Goal: Information Seeking & Learning: Learn about a topic

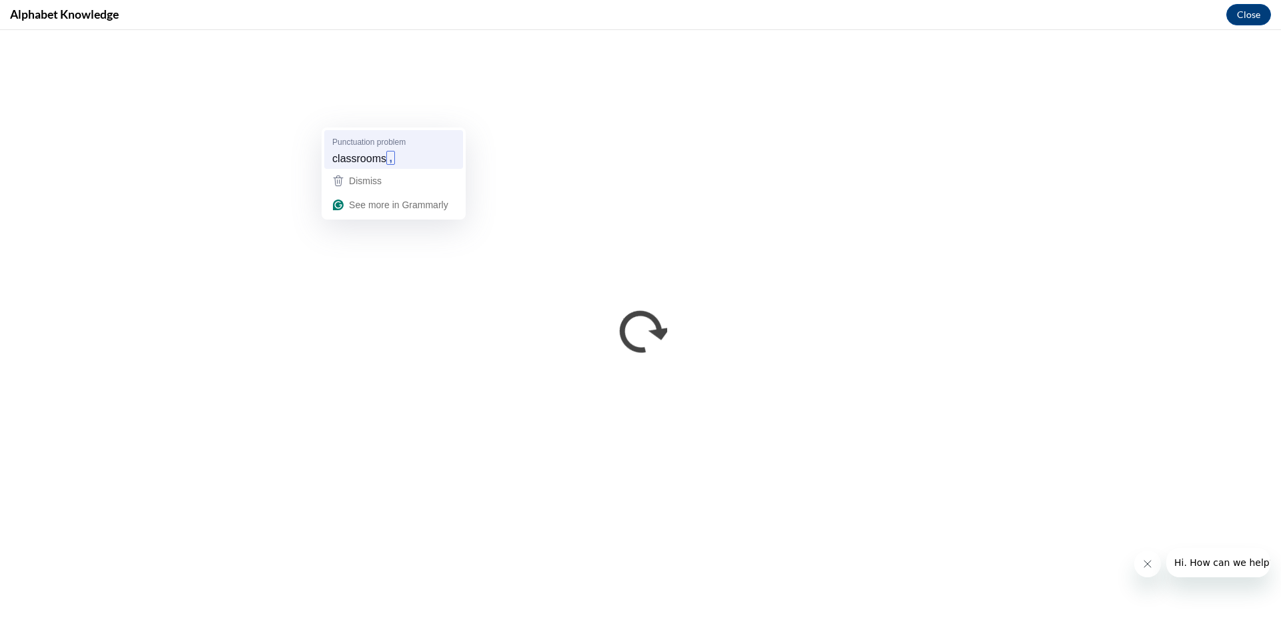
click at [399, 163] on div "classrooms ," at bounding box center [394, 157] width 128 height 21
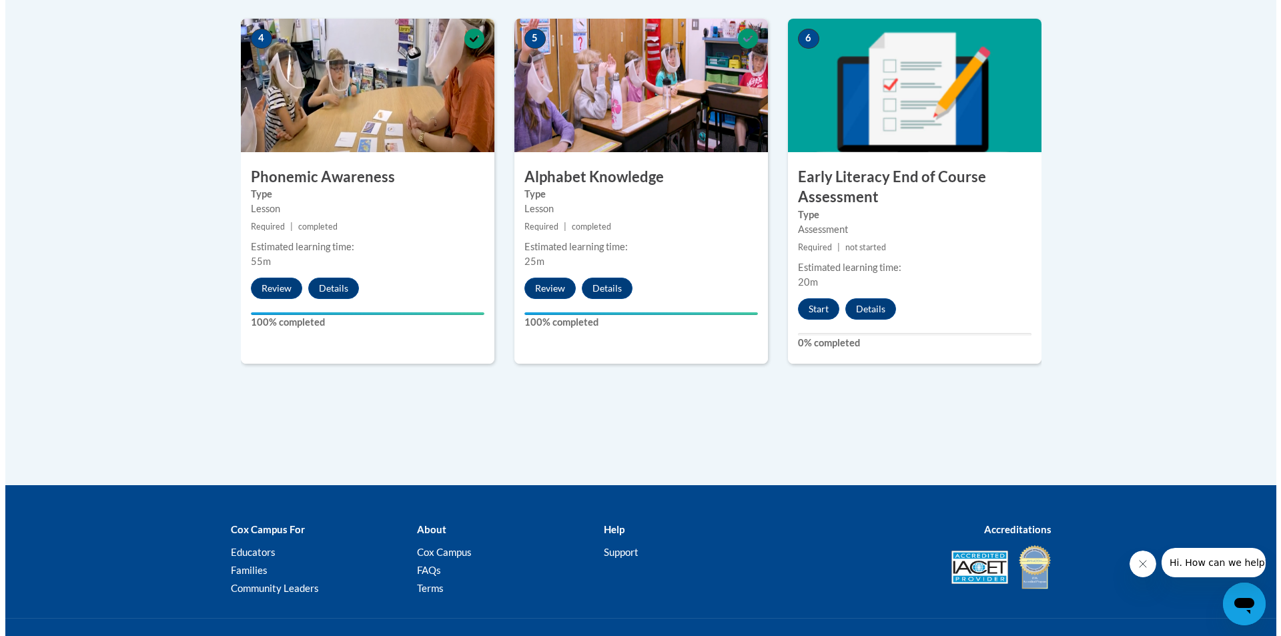
scroll to position [801, 0]
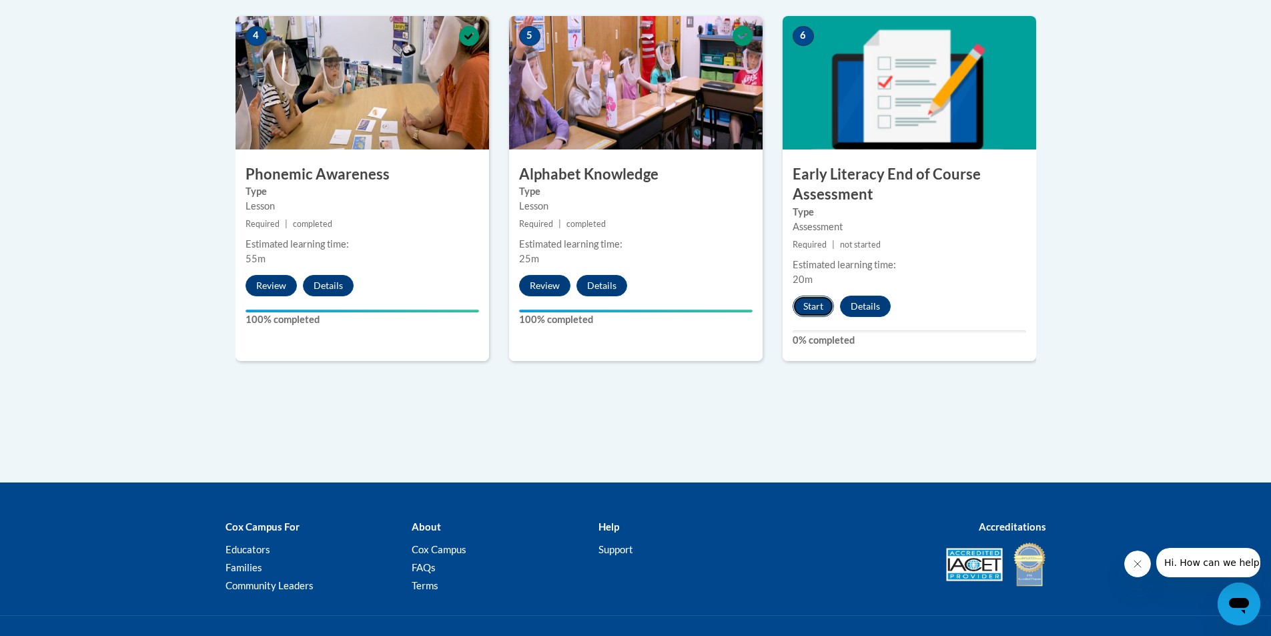
click at [822, 300] on button "Start" at bounding box center [813, 306] width 41 height 21
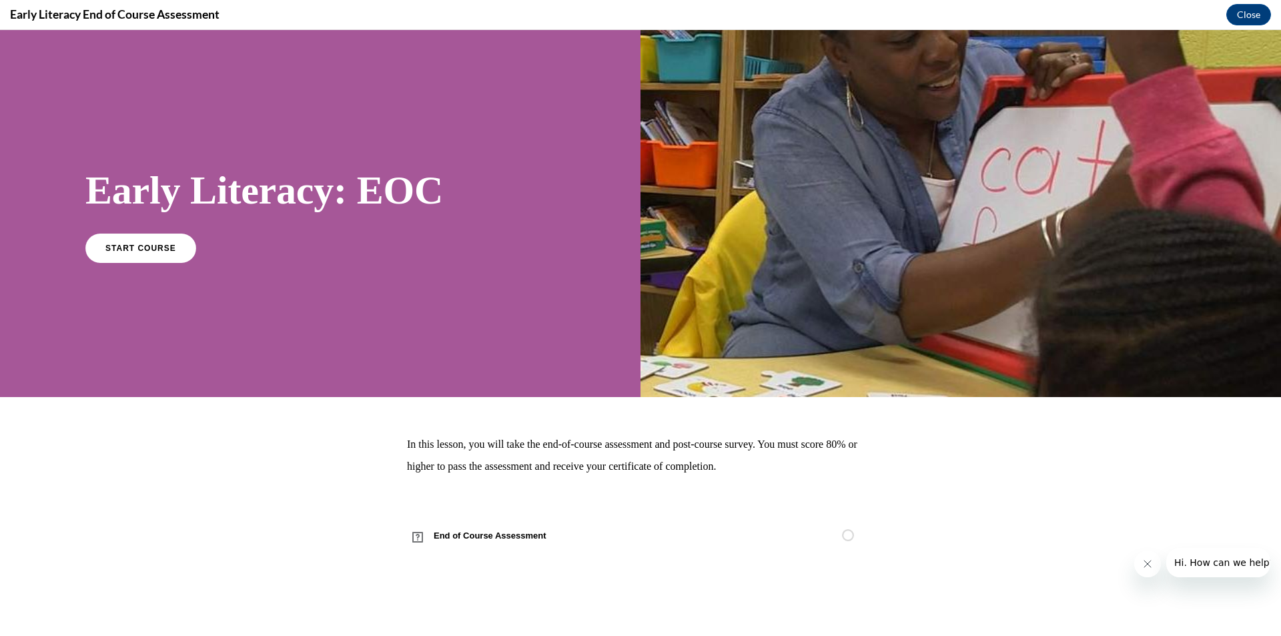
scroll to position [0, 0]
click at [121, 254] on link "START COURSE" at bounding box center [141, 247] width 116 height 31
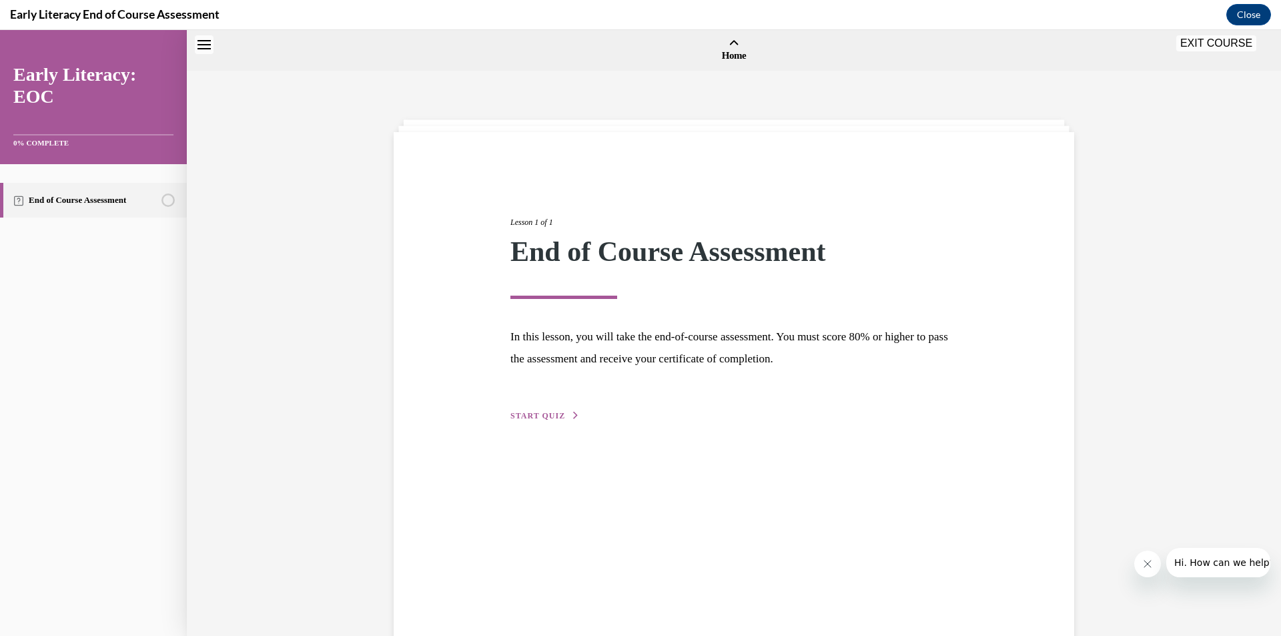
scroll to position [41, 0]
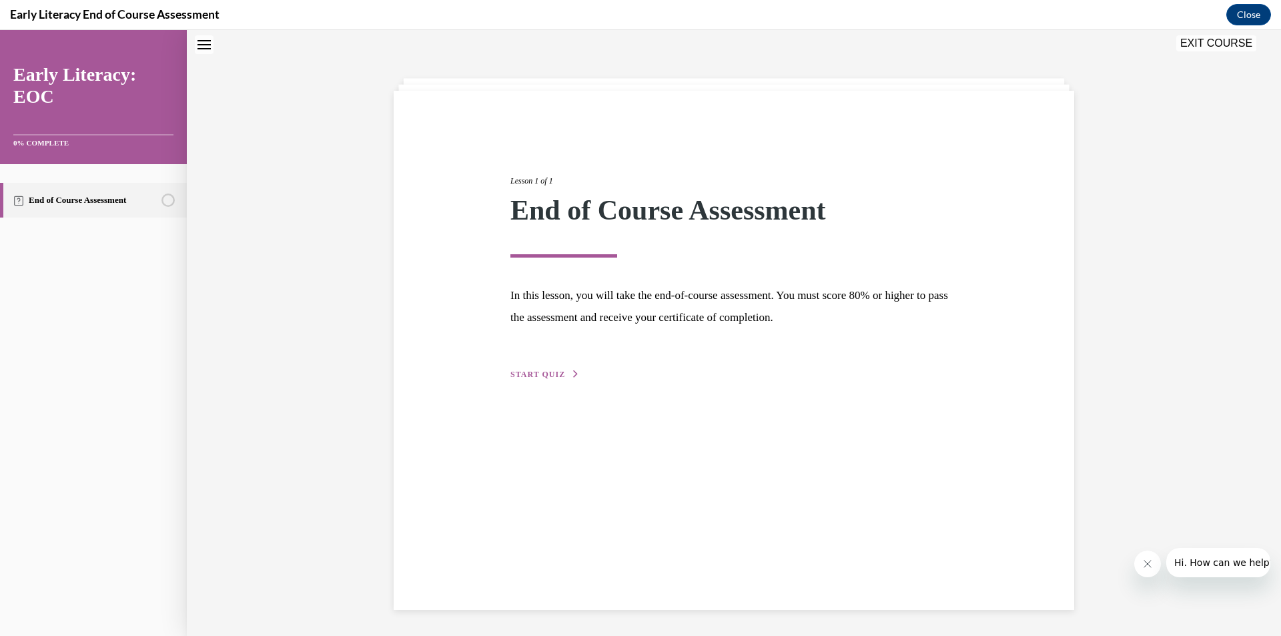
click at [559, 378] on button "START QUIZ" at bounding box center [544, 374] width 69 height 12
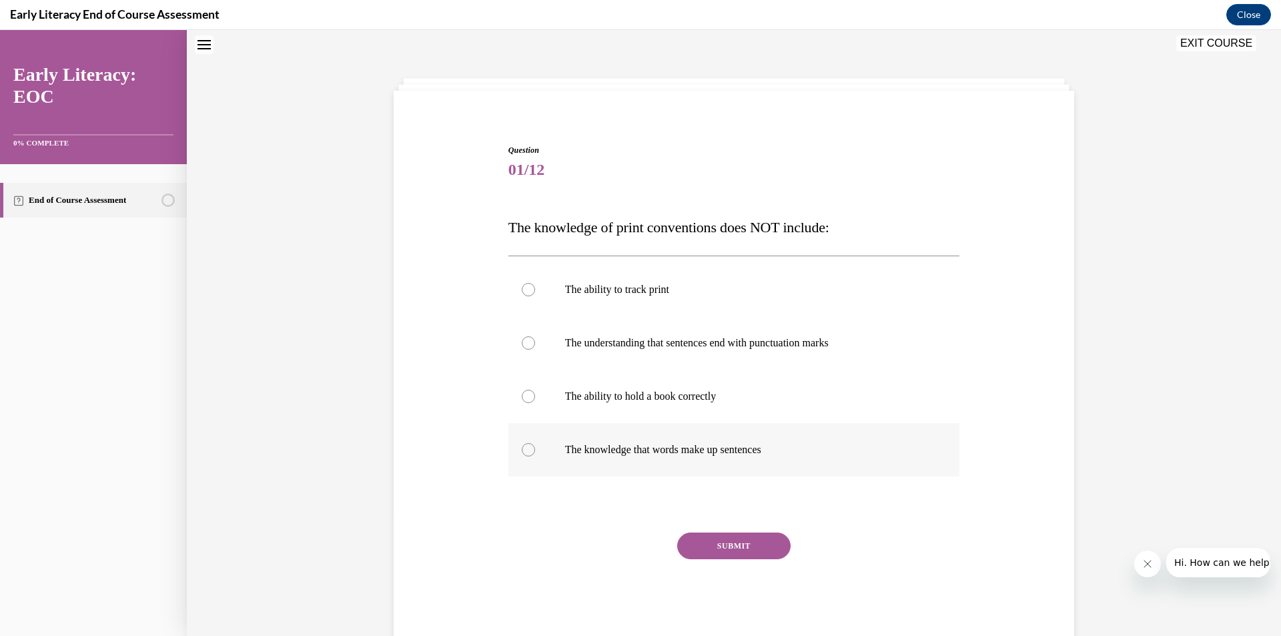
click at [689, 433] on div at bounding box center [734, 449] width 452 height 53
click at [722, 569] on div "SUBMIT" at bounding box center [734, 565] width 452 height 67
click at [721, 545] on button "SUBMIT" at bounding box center [733, 545] width 113 height 27
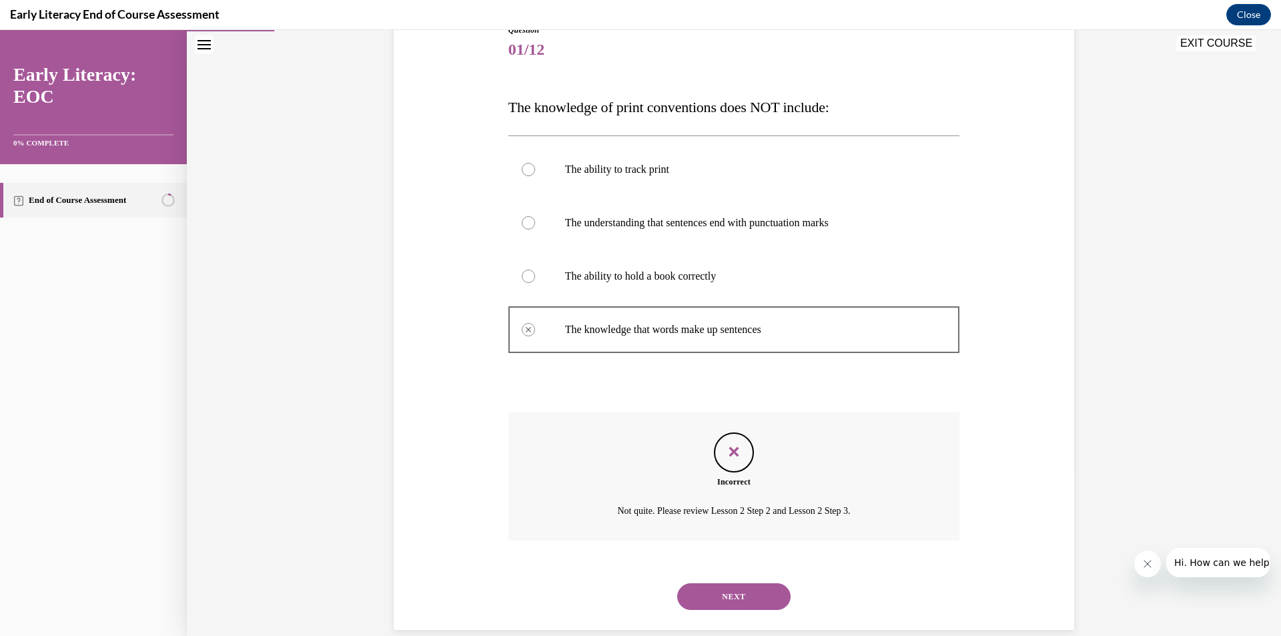
scroll to position [182, 0]
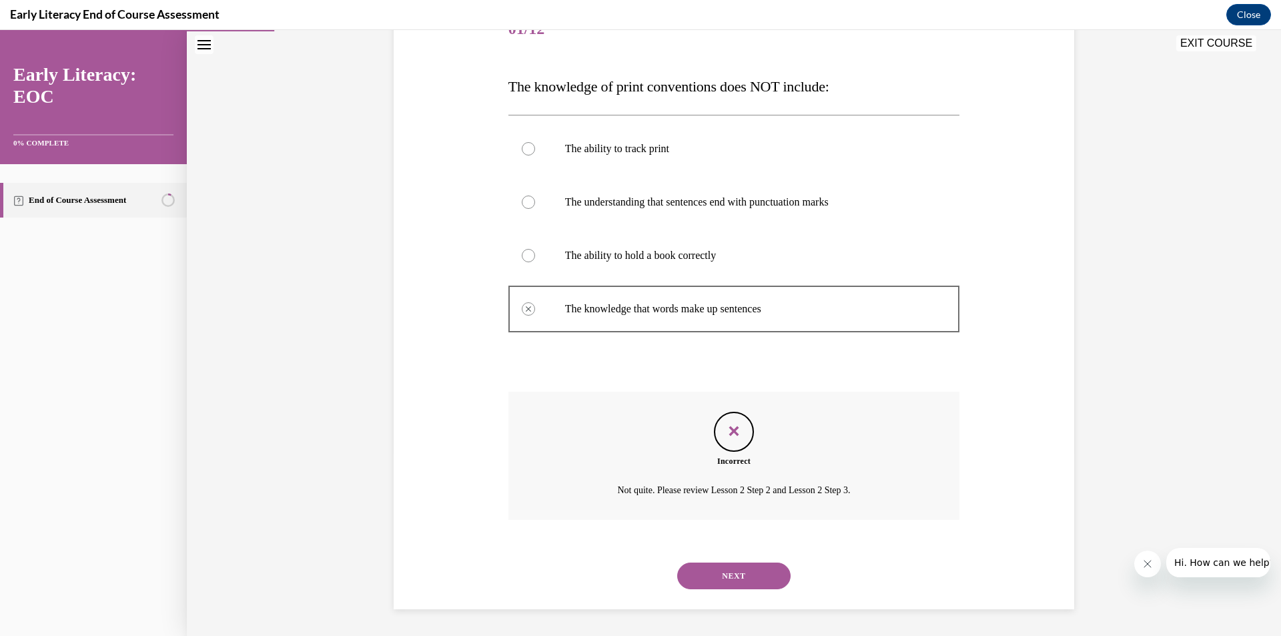
click at [718, 574] on button "NEXT" at bounding box center [733, 575] width 113 height 27
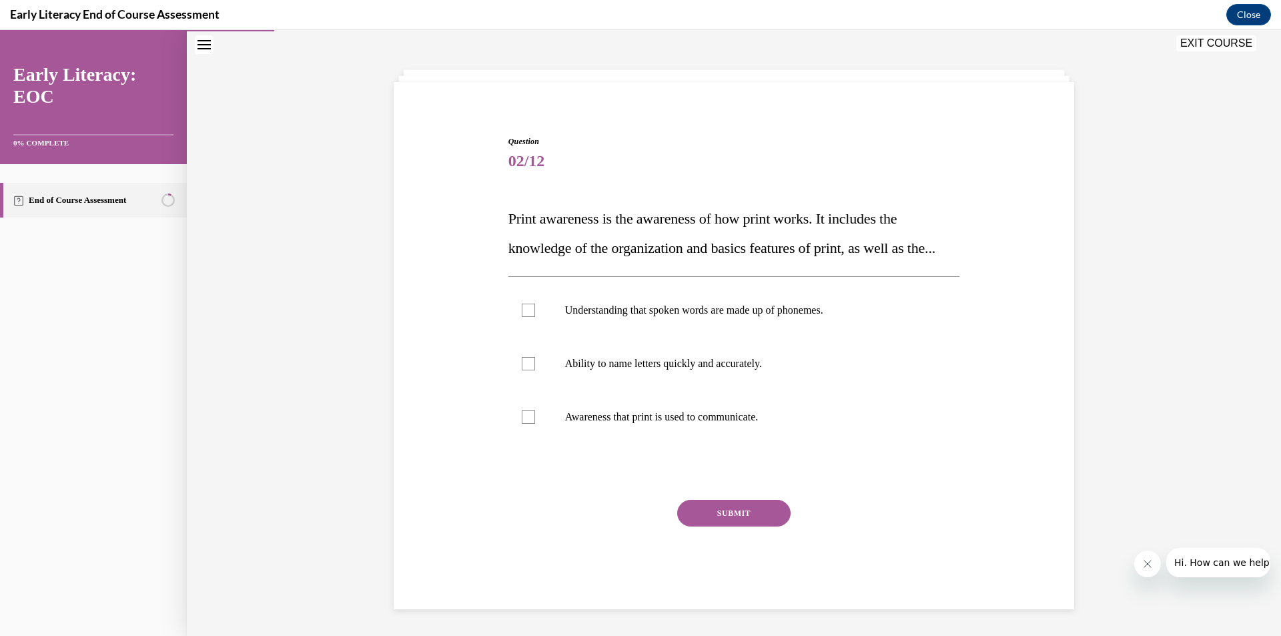
scroll to position [79, 0]
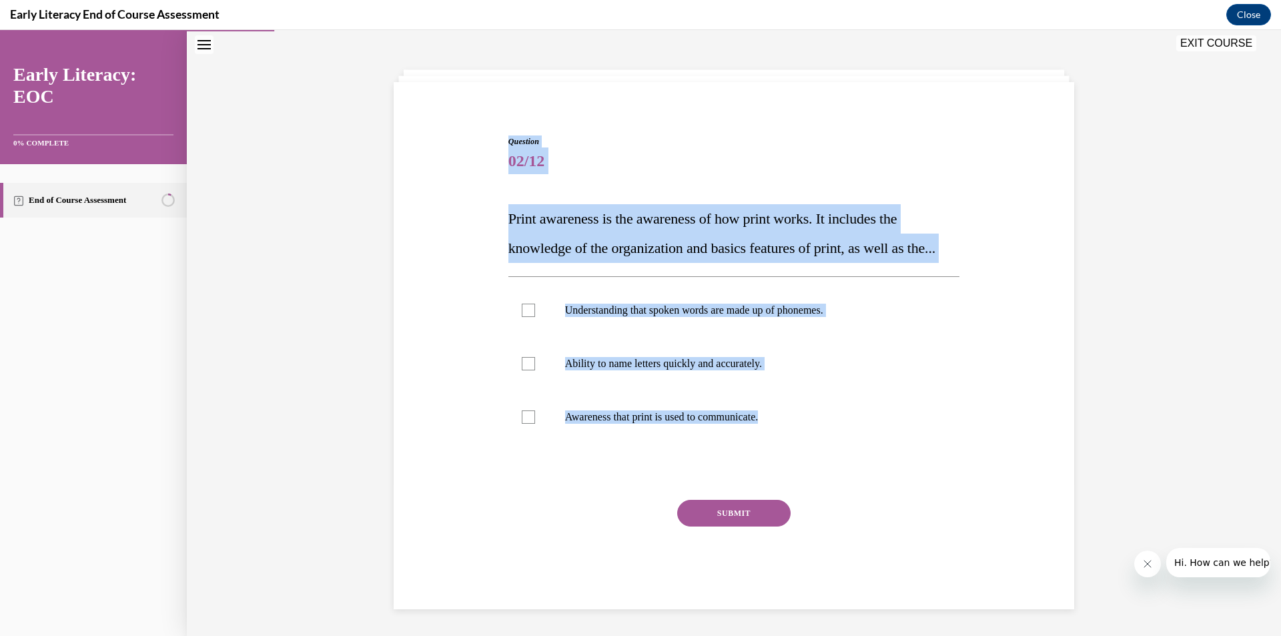
drag, startPoint x: 496, startPoint y: 105, endPoint x: 796, endPoint y: 448, distance: 455.7
click at [796, 450] on div "Question 02/12 Print awareness is the awareness of how print works. It includes…" at bounding box center [733, 352] width 687 height 514
copy div "Question 02/12 Print awareness is the awareness of how print works. It includes…"
click at [869, 277] on div "Question 02/12 Print awareness is the awareness of how print works. It includes…" at bounding box center [734, 372] width 452 height 474
click at [850, 296] on div at bounding box center [734, 310] width 452 height 53
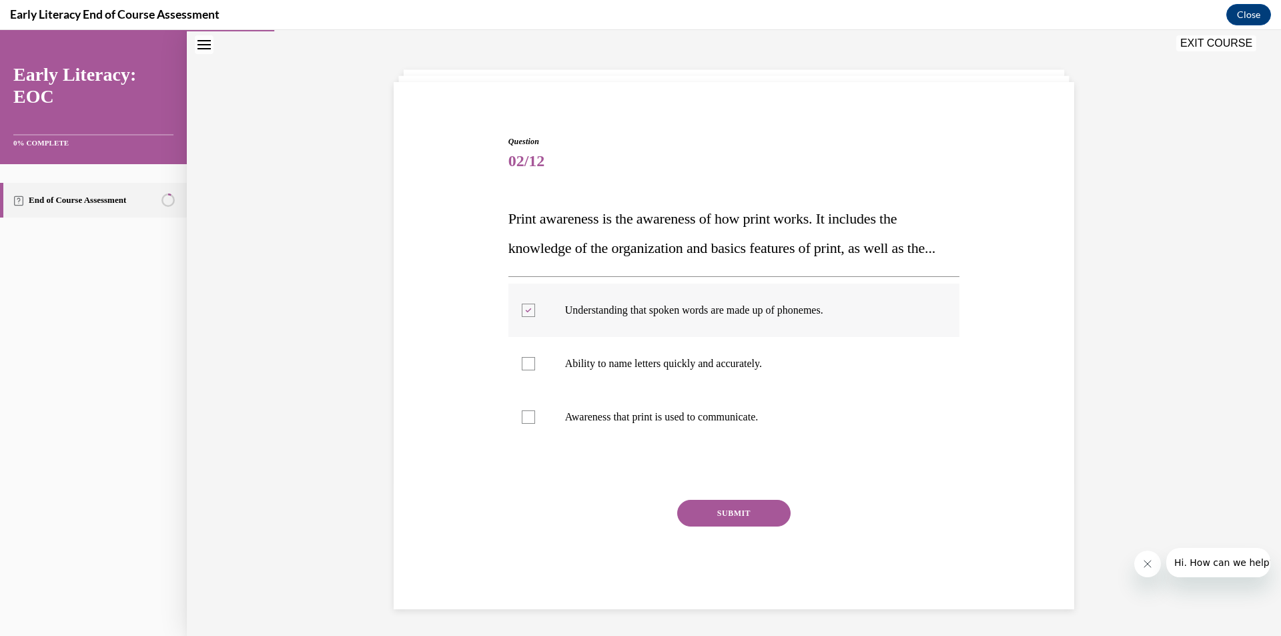
click at [525, 310] on icon at bounding box center [528, 310] width 6 height 5
click at [518, 407] on div at bounding box center [734, 416] width 452 height 53
click at [708, 512] on button "SUBMIT" at bounding box center [733, 513] width 113 height 27
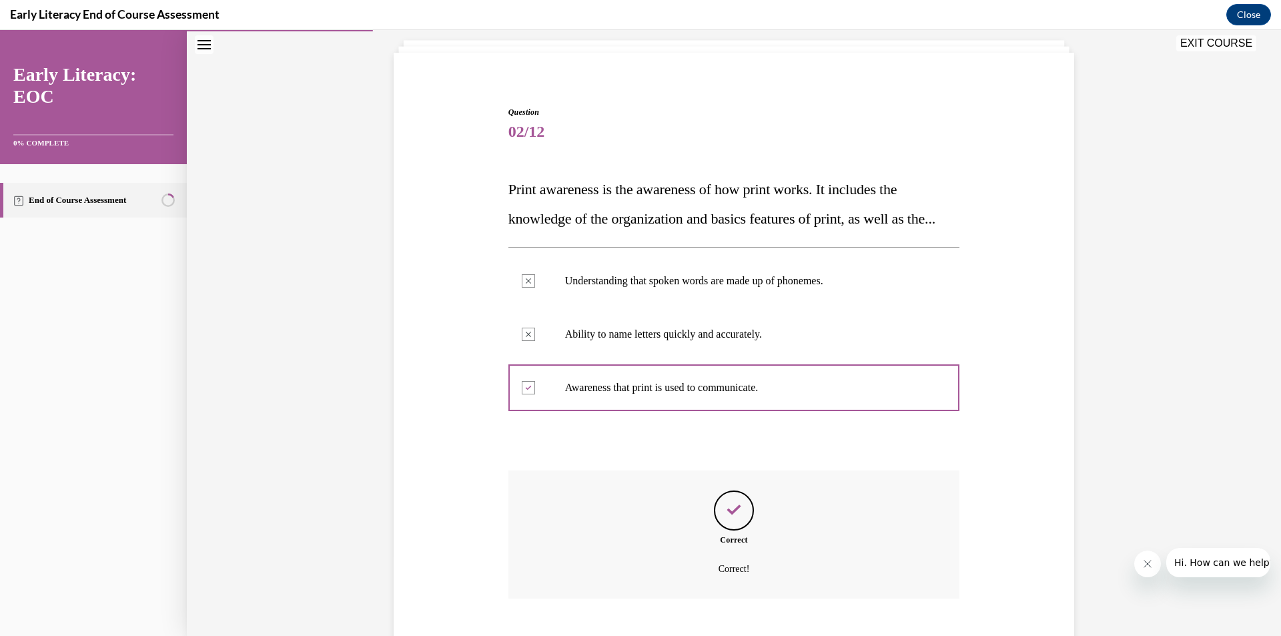
scroll to position [187, 0]
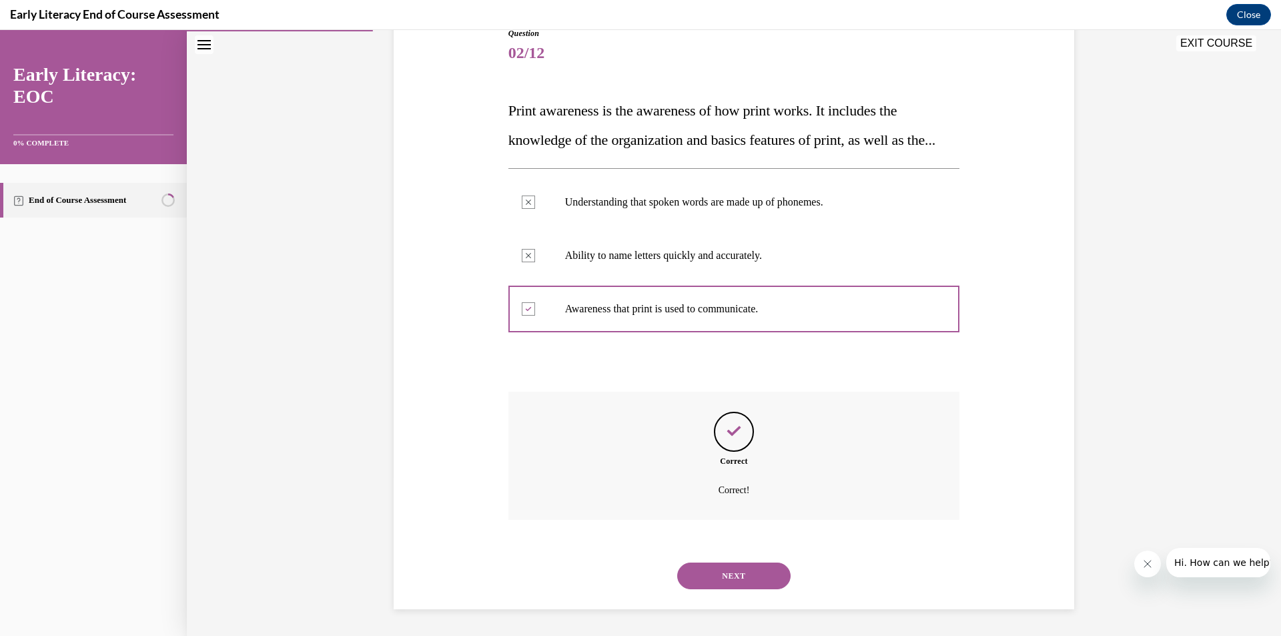
click at [687, 583] on button "NEXT" at bounding box center [733, 575] width 113 height 27
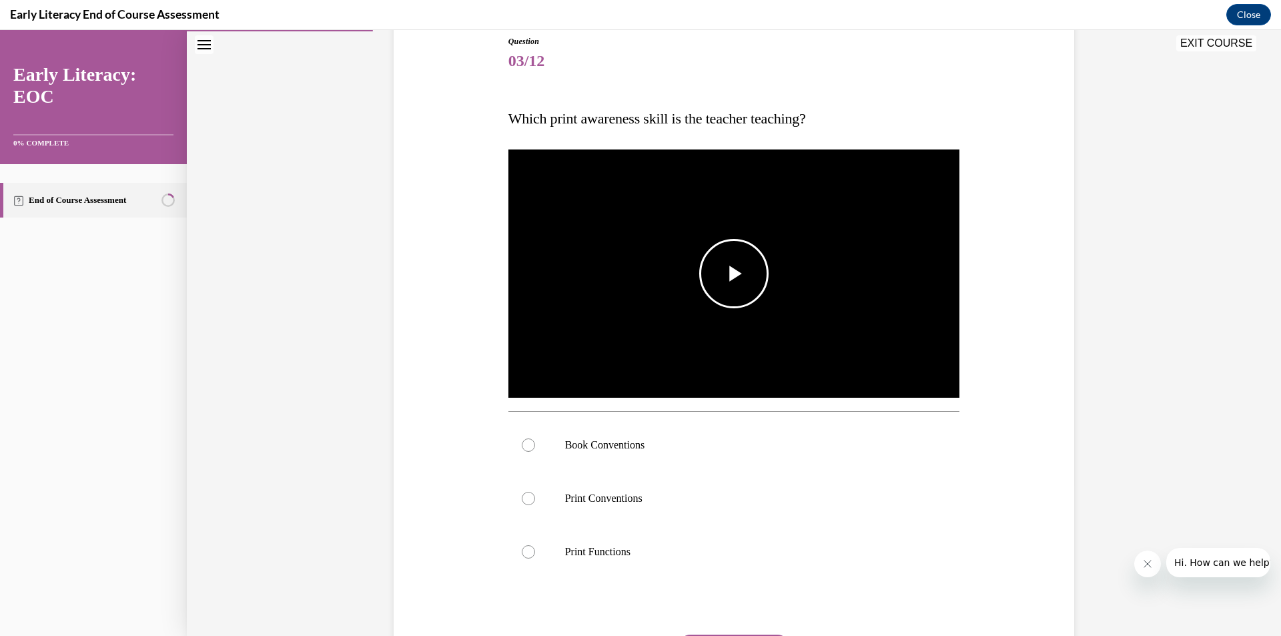
click at [734, 274] on span "Video player" at bounding box center [734, 274] width 0 height 0
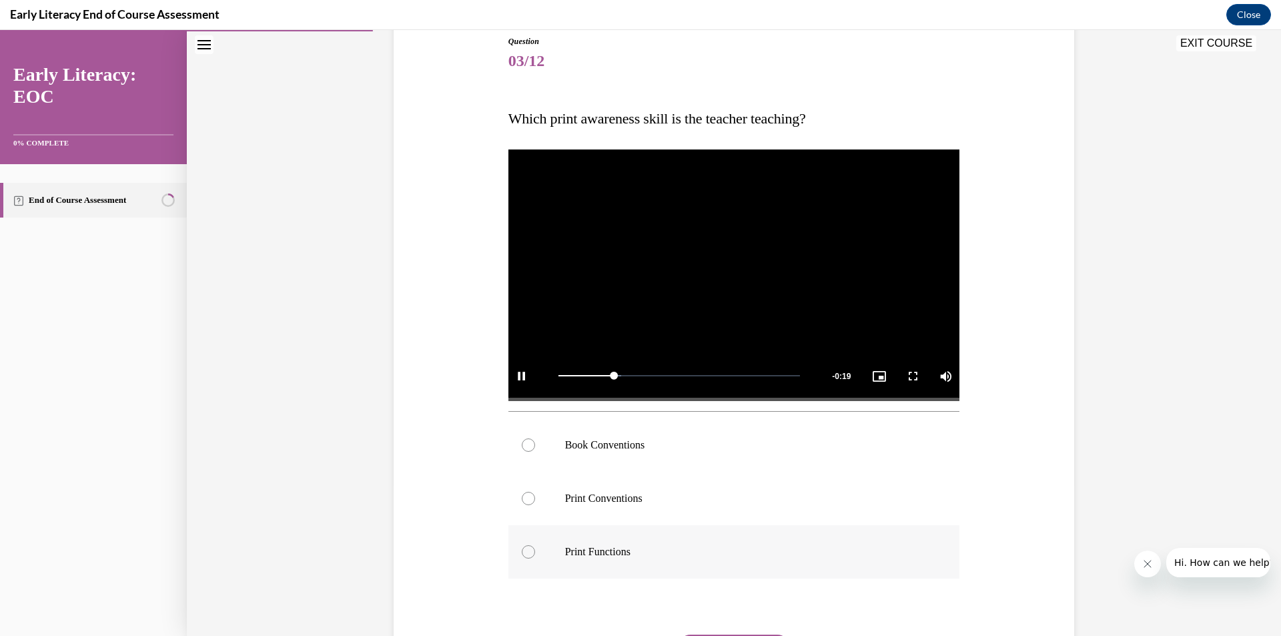
click at [574, 554] on p "Print Functions" at bounding box center [746, 551] width 362 height 13
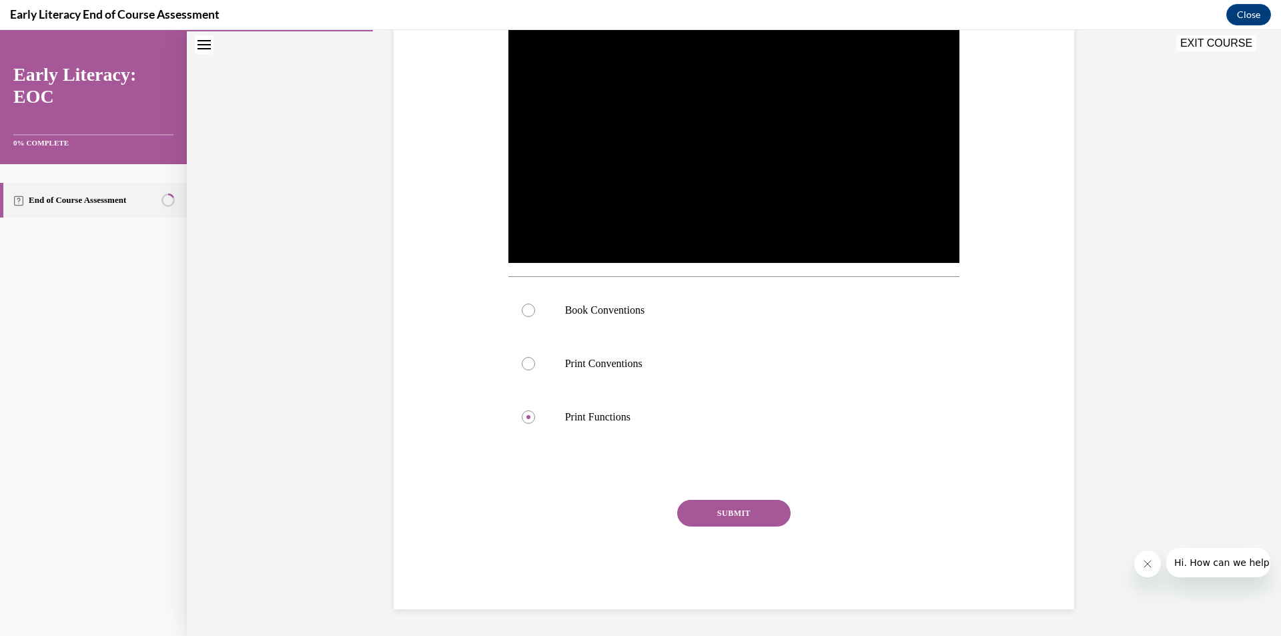
click at [752, 526] on button "SUBMIT" at bounding box center [733, 513] width 113 height 27
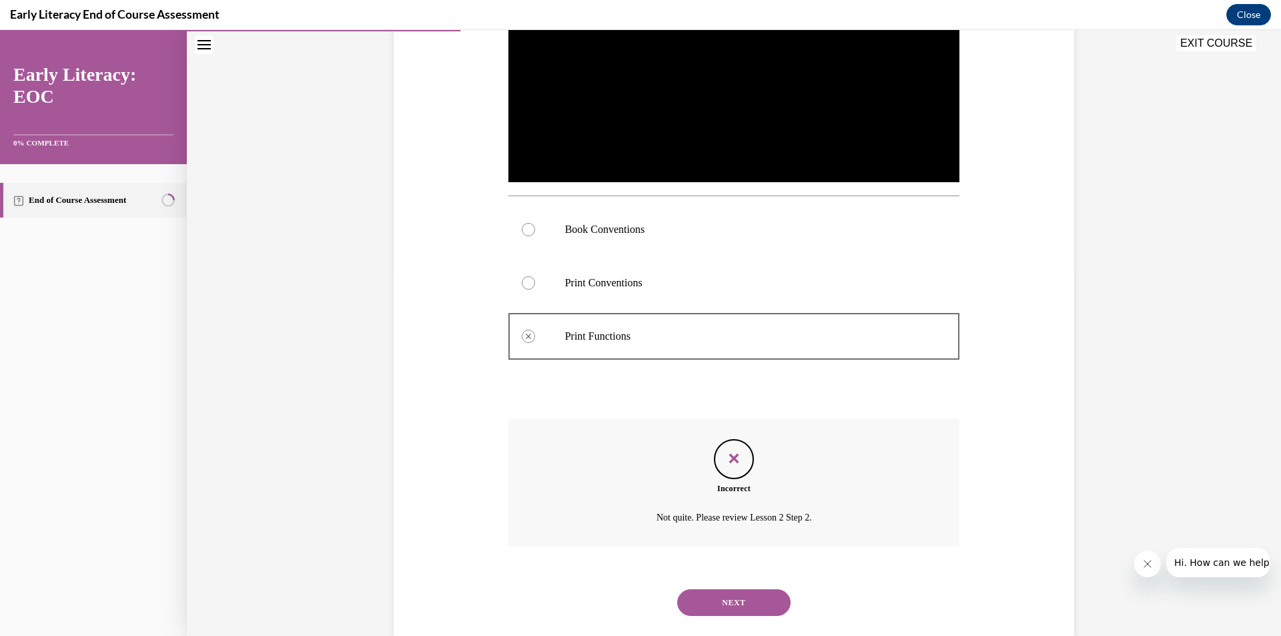
scroll to position [392, 0]
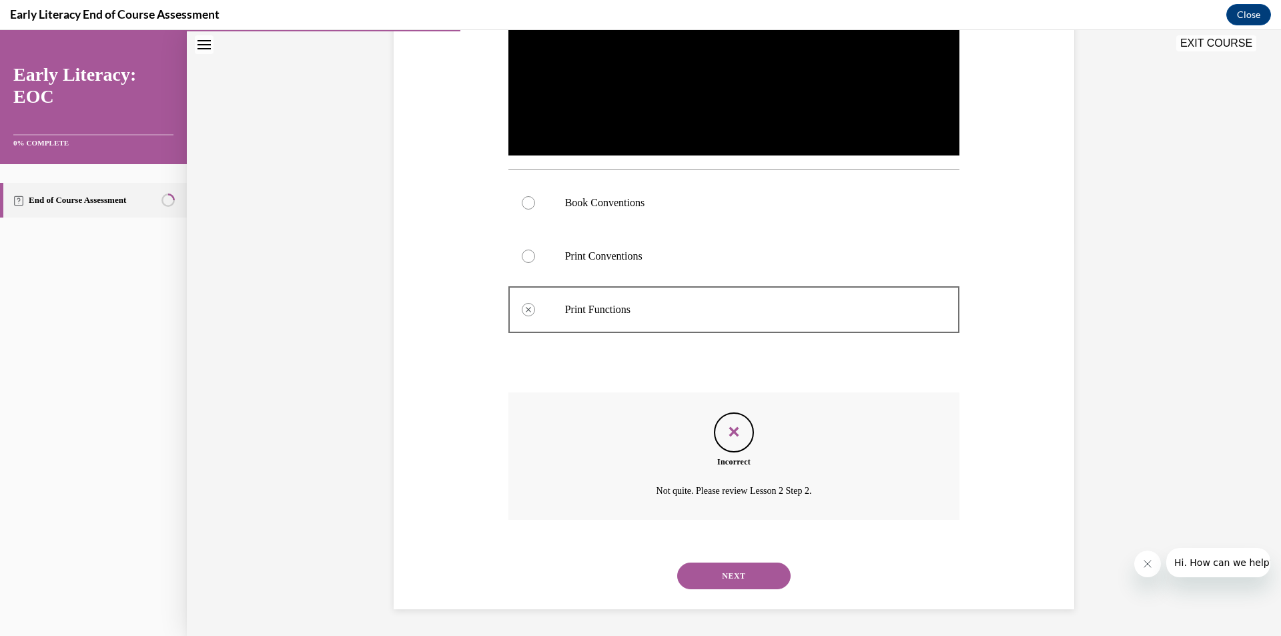
click at [724, 569] on button "NEXT" at bounding box center [733, 575] width 113 height 27
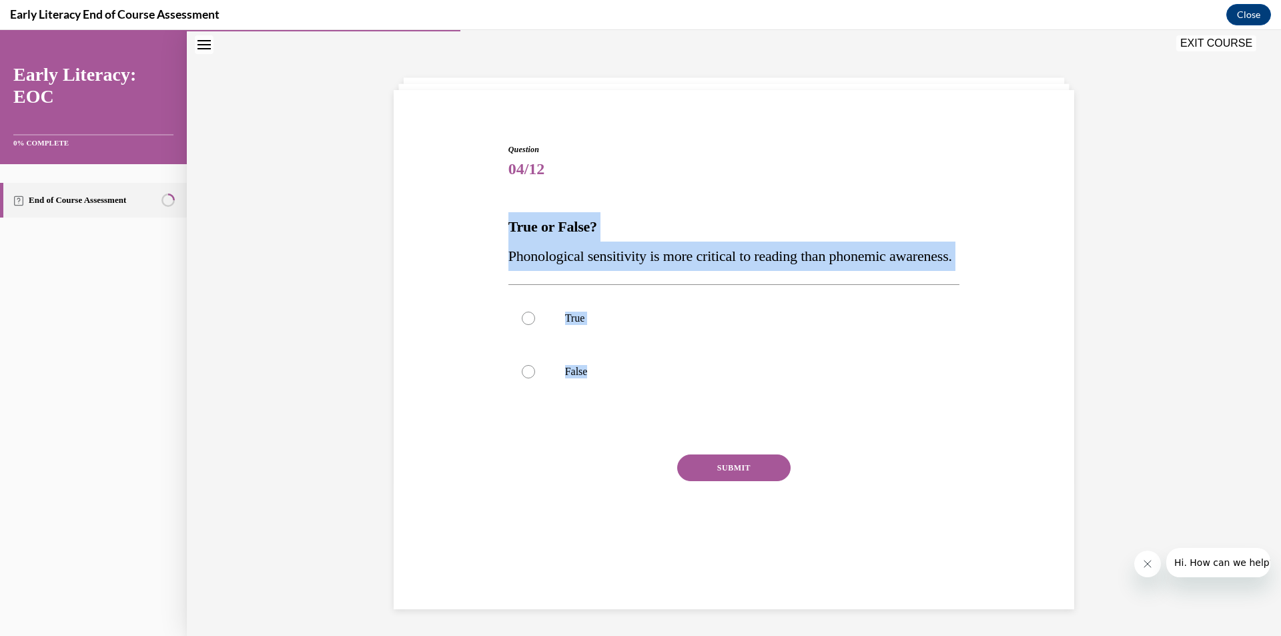
drag, startPoint x: 494, startPoint y: 203, endPoint x: 648, endPoint y: 429, distance: 273.5
click at [648, 429] on div "Question 04/12 True or False? Phonological sensitivity is more critical to read…" at bounding box center [733, 333] width 687 height 460
copy div "True or False? Phonological sensitivity is more critical to reading than phonem…"
click at [643, 378] on p "False" at bounding box center [746, 371] width 362 height 13
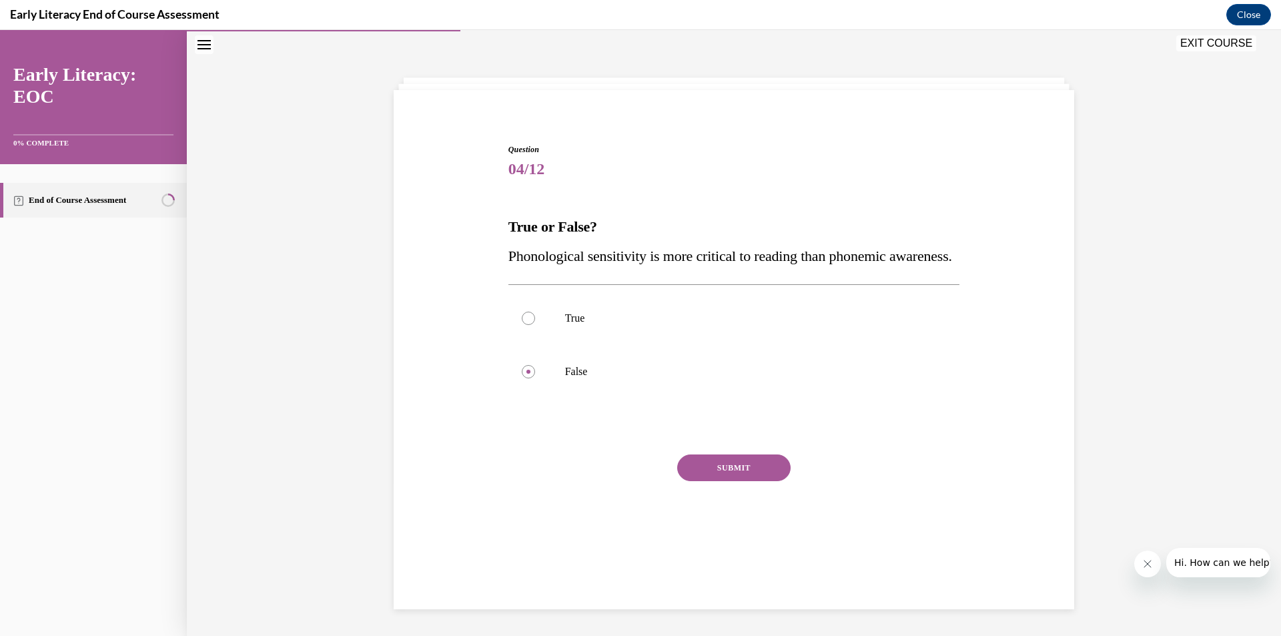
click at [710, 481] on button "SUBMIT" at bounding box center [733, 467] width 113 height 27
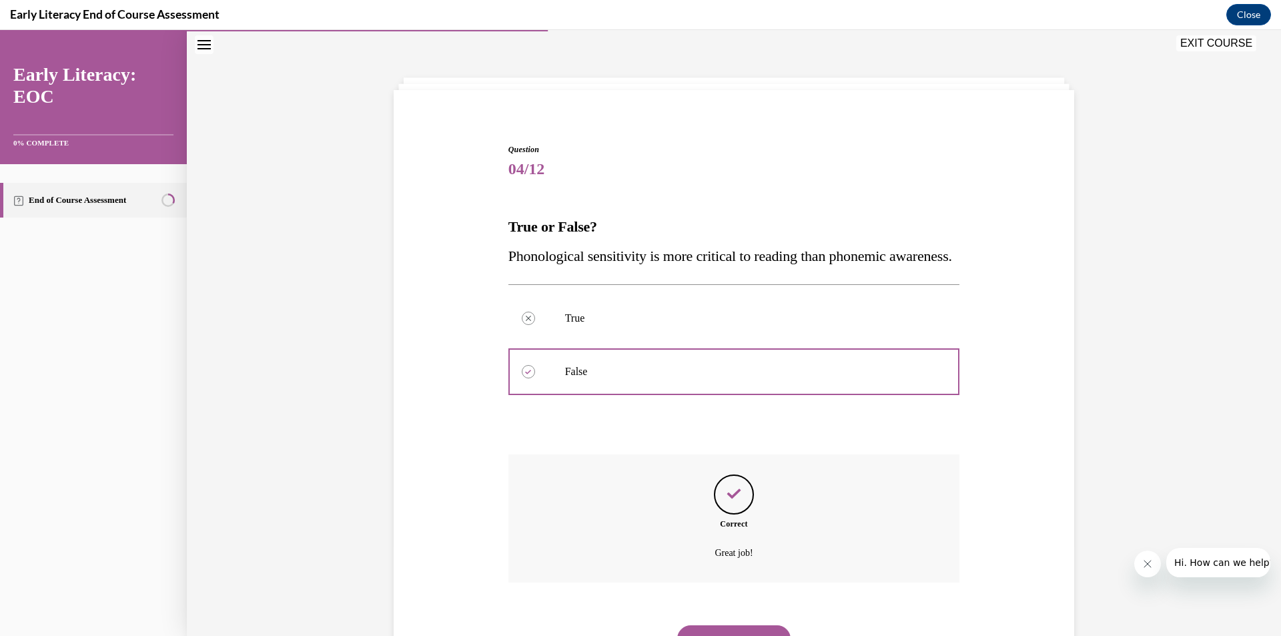
scroll to position [134, 0]
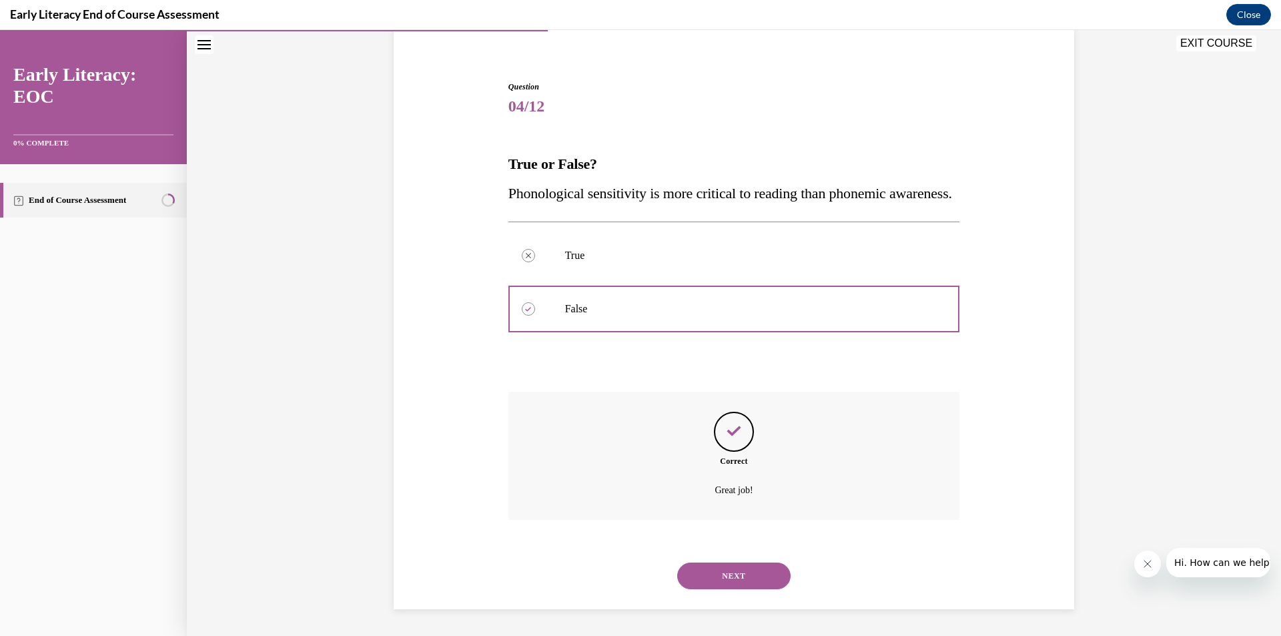
click at [716, 570] on button "NEXT" at bounding box center [733, 575] width 113 height 27
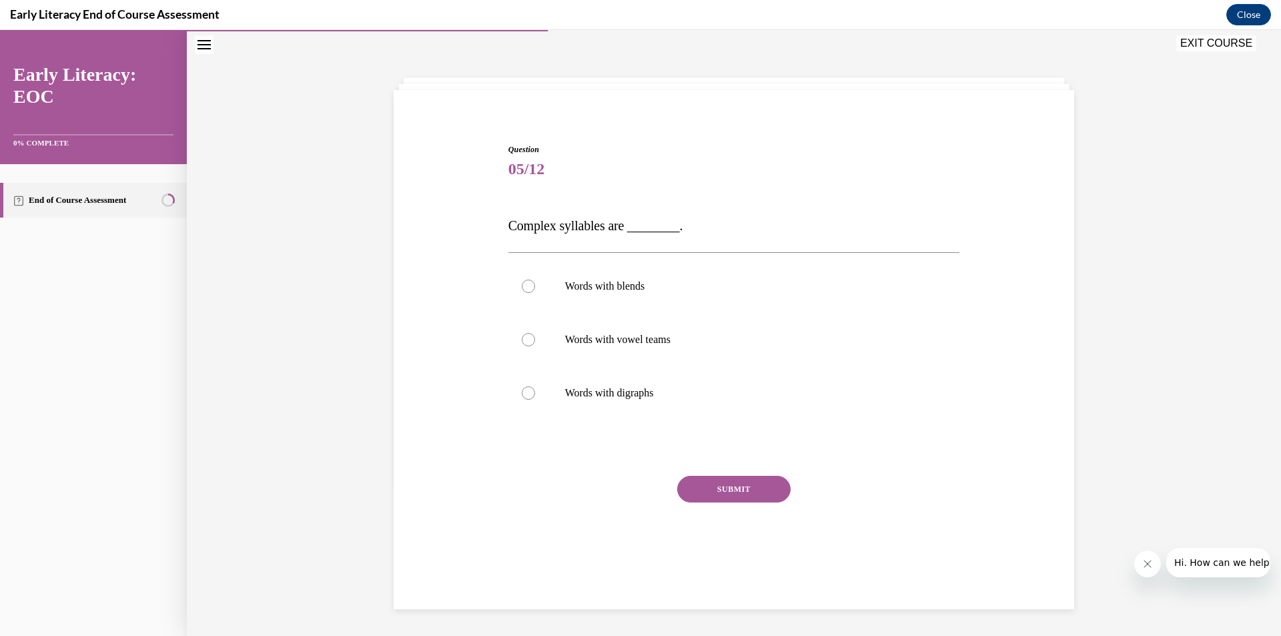
scroll to position [42, 0]
drag, startPoint x: 500, startPoint y: 209, endPoint x: 681, endPoint y: 391, distance: 256.1
click at [694, 420] on div "Question 05/12 Complex syllables are ________. Words with blends Words with vow…" at bounding box center [734, 354] width 458 height 462
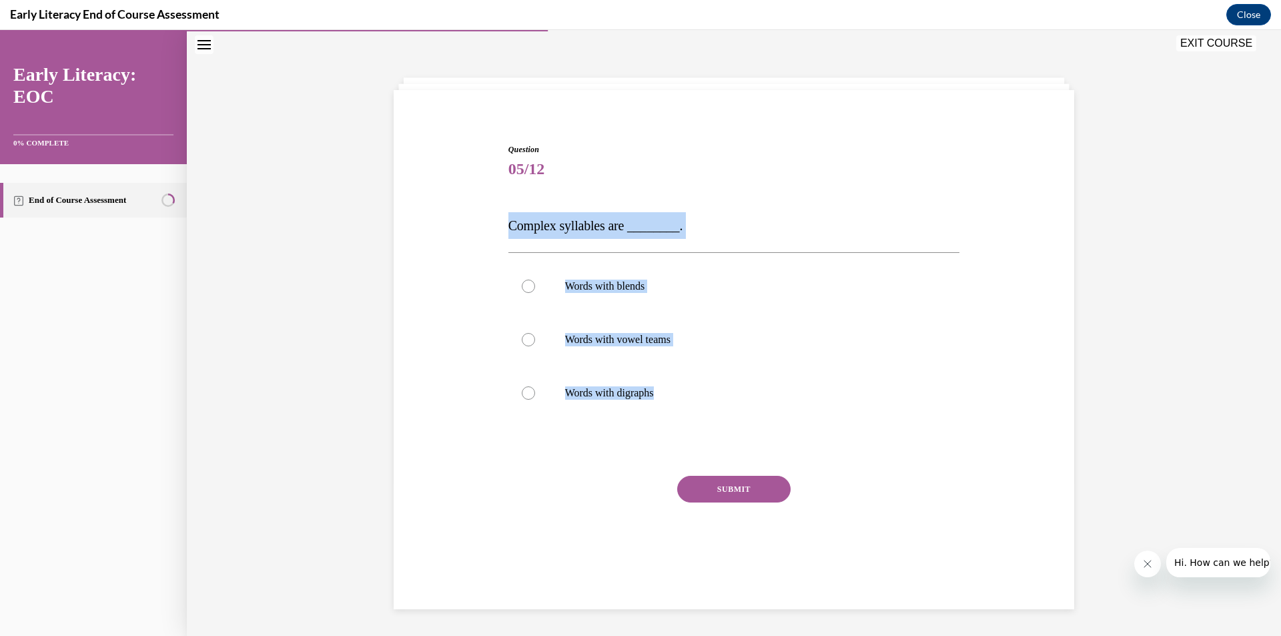
copy div "Complex syllables are ________. Words with blends Words with vowel teams Words …"
click at [548, 267] on div at bounding box center [734, 286] width 452 height 53
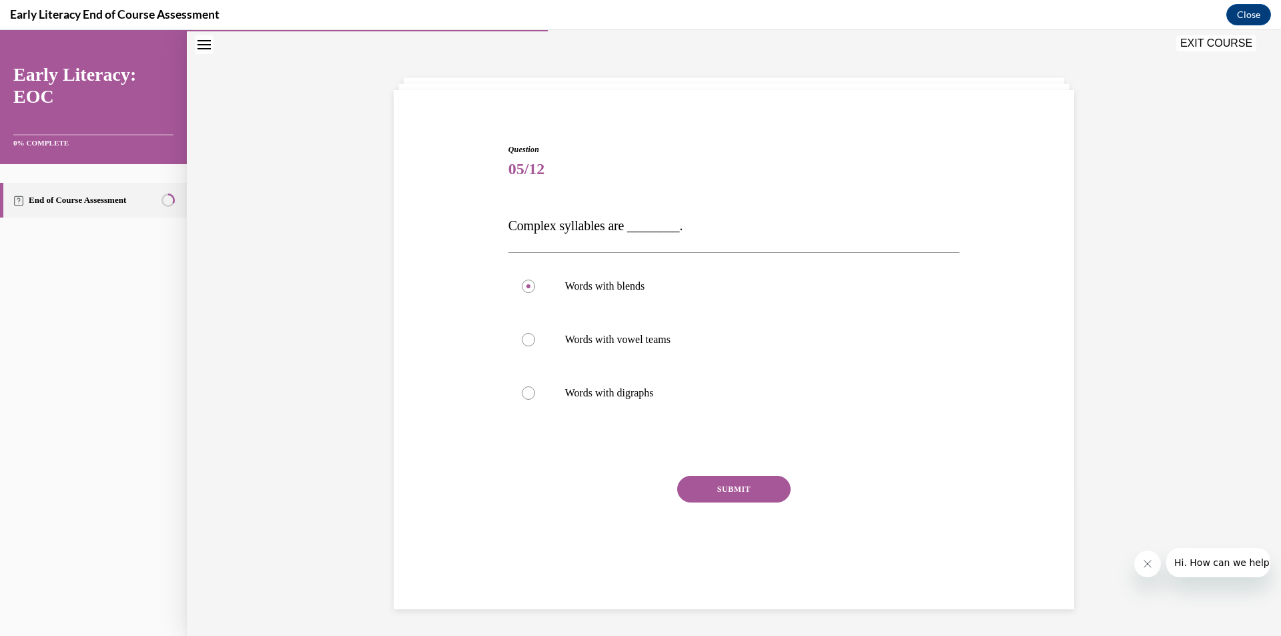
click at [718, 489] on button "SUBMIT" at bounding box center [733, 489] width 113 height 27
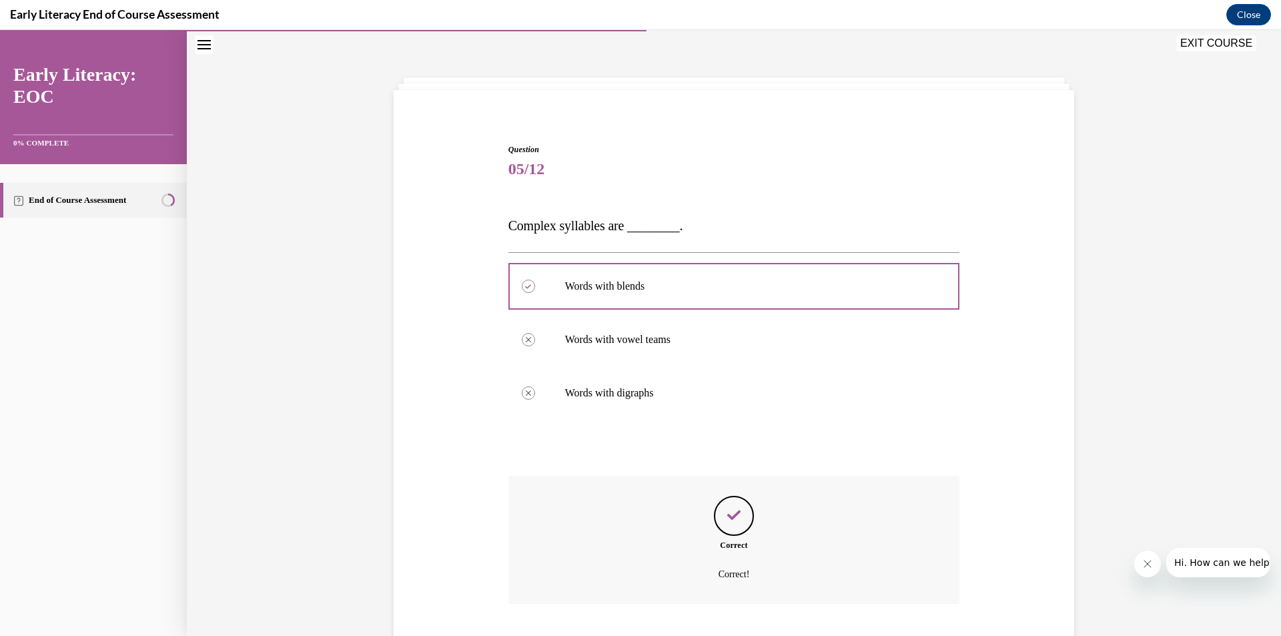
scroll to position [126, 0]
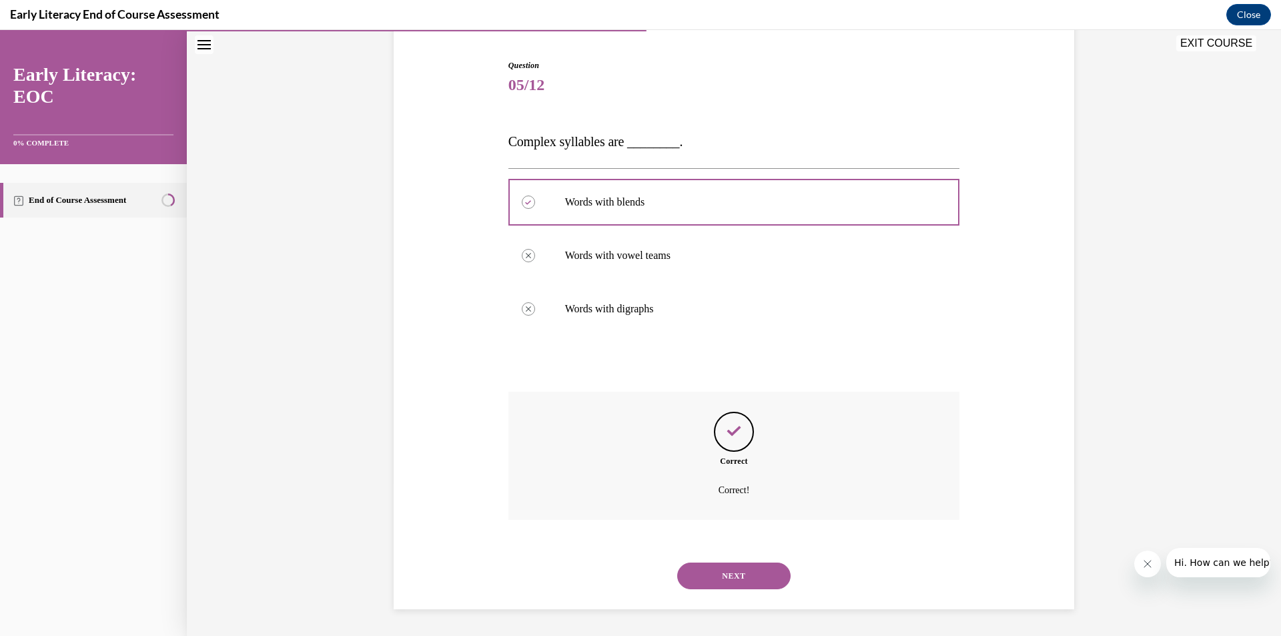
drag, startPoint x: 756, startPoint y: 556, endPoint x: 754, endPoint y: 563, distance: 7.6
click at [755, 559] on div "NEXT" at bounding box center [734, 575] width 452 height 53
click at [753, 566] on button "NEXT" at bounding box center [733, 575] width 113 height 27
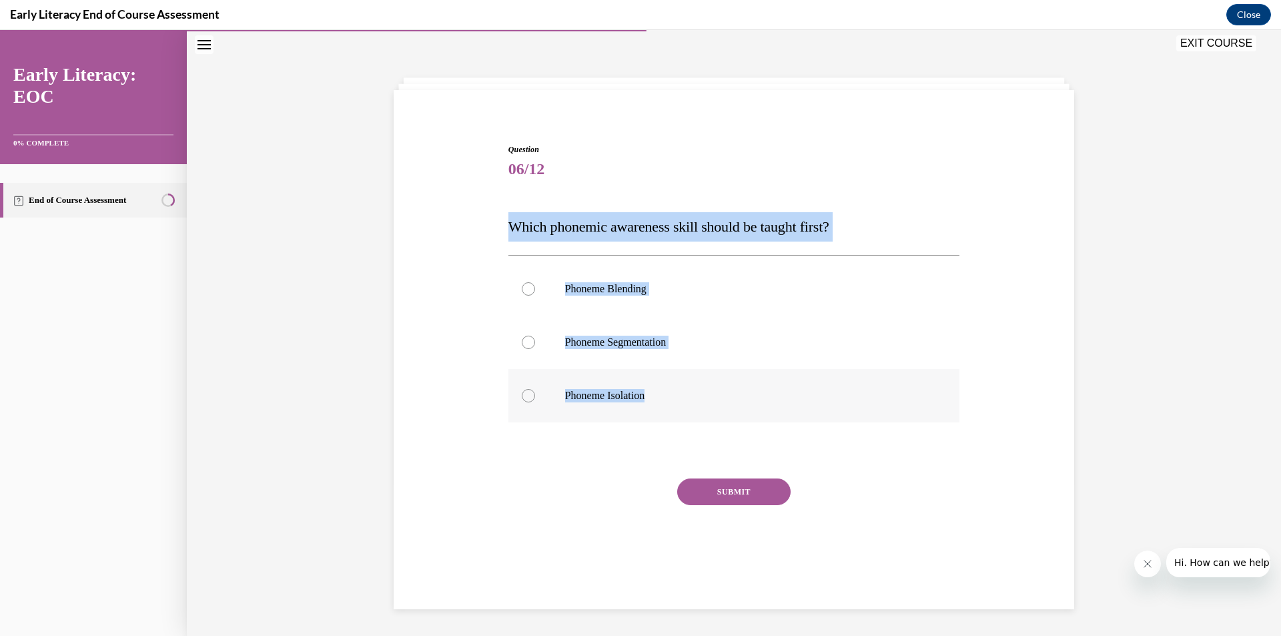
drag, startPoint x: 462, startPoint y: 219, endPoint x: 712, endPoint y: 400, distance: 308.1
click at [712, 400] on div "Question 06/12 Which phonemic awareness skill should be taught first? Phoneme B…" at bounding box center [733, 345] width 687 height 484
copy div "Which phonemic awareness skill should be taught first? Phoneme Blending Phoneme…"
click at [638, 380] on div at bounding box center [734, 395] width 452 height 53
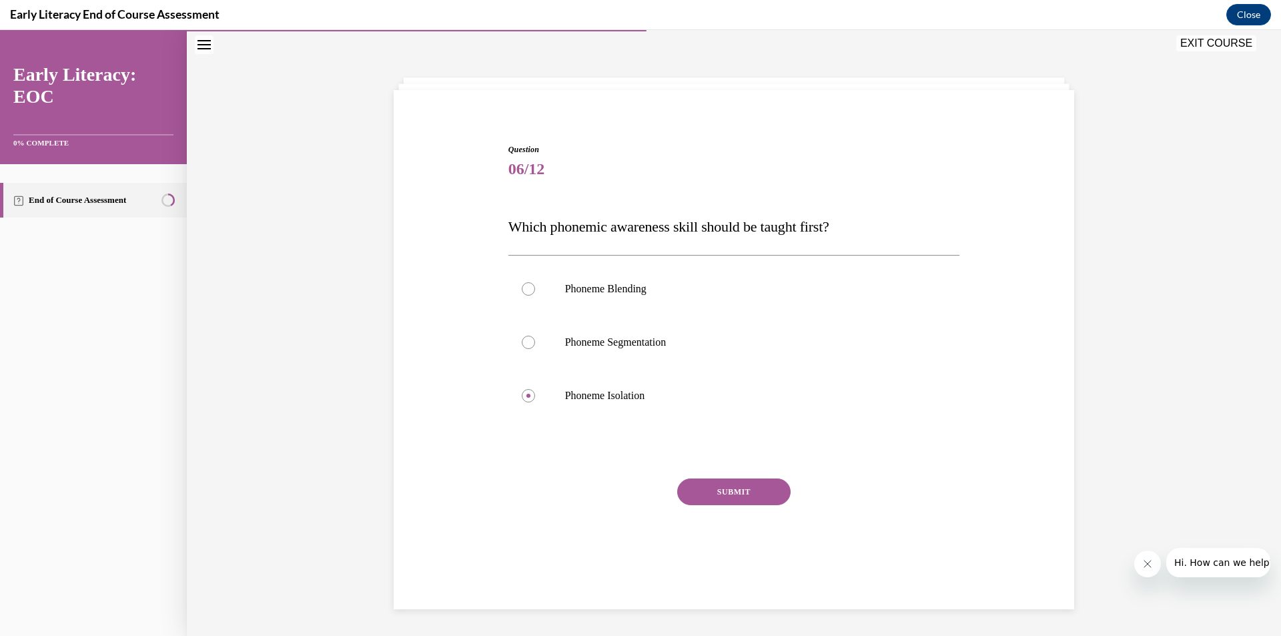
click at [748, 494] on button "SUBMIT" at bounding box center [733, 491] width 113 height 27
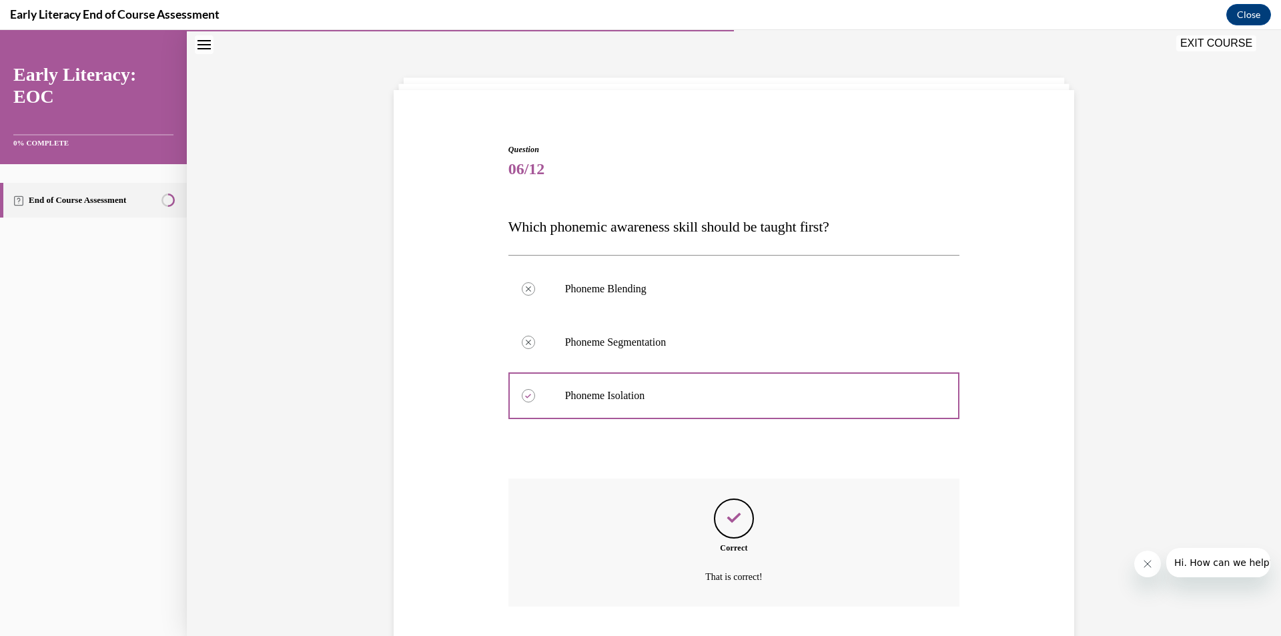
scroll to position [129, 0]
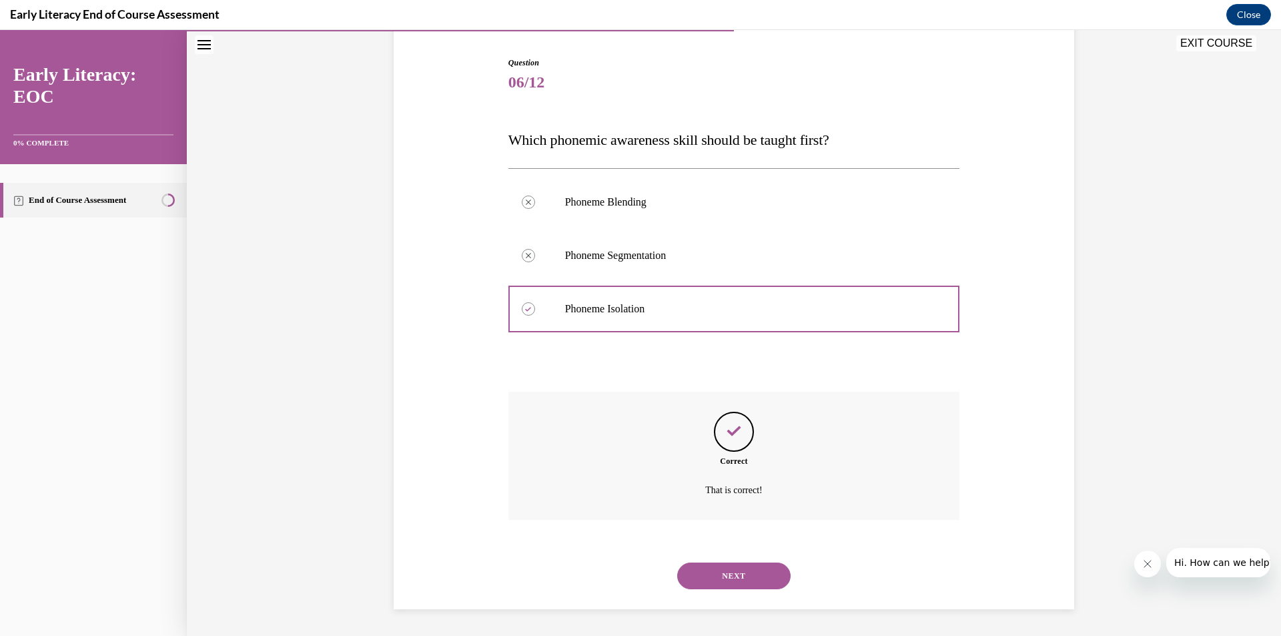
click at [734, 574] on button "NEXT" at bounding box center [733, 575] width 113 height 27
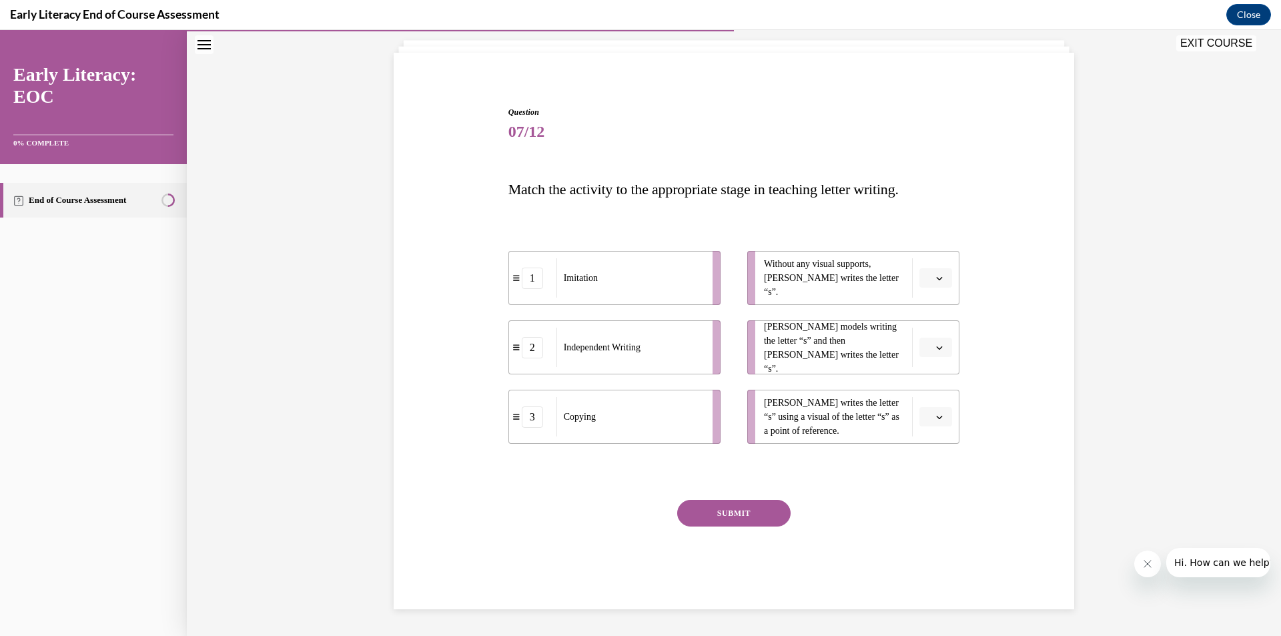
scroll to position [79, 0]
drag, startPoint x: 652, startPoint y: 292, endPoint x: 899, endPoint y: 361, distance: 256.4
